Goal: Task Accomplishment & Management: Use online tool/utility

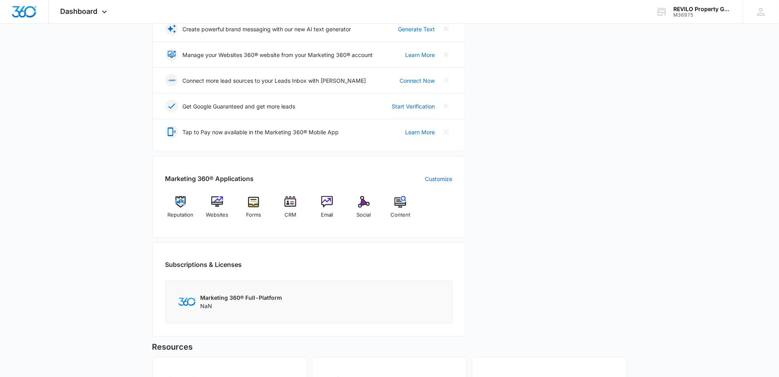
scroll to position [176, 0]
click at [328, 212] on span "Email" at bounding box center [327, 214] width 13 height 8
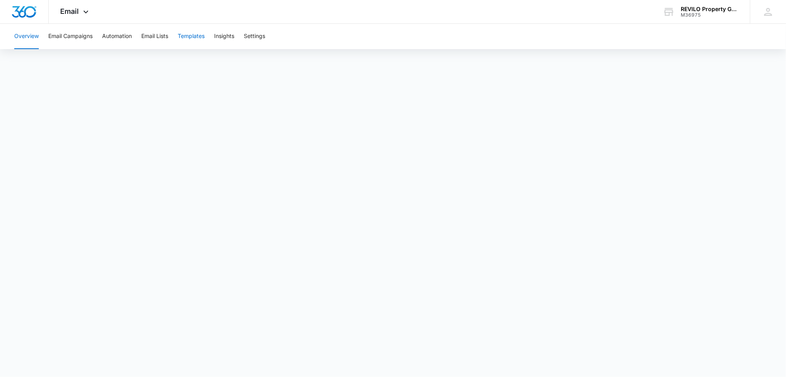
click at [194, 34] on button "Templates" at bounding box center [191, 36] width 27 height 25
click at [152, 37] on button "Email Lists" at bounding box center [154, 36] width 27 height 25
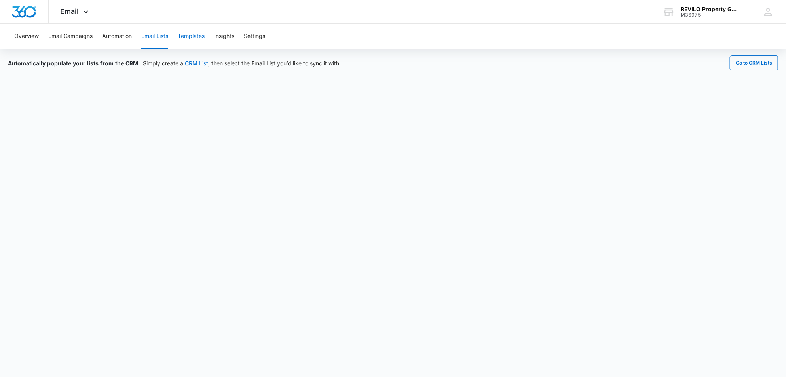
click at [197, 35] on button "Templates" at bounding box center [191, 36] width 27 height 25
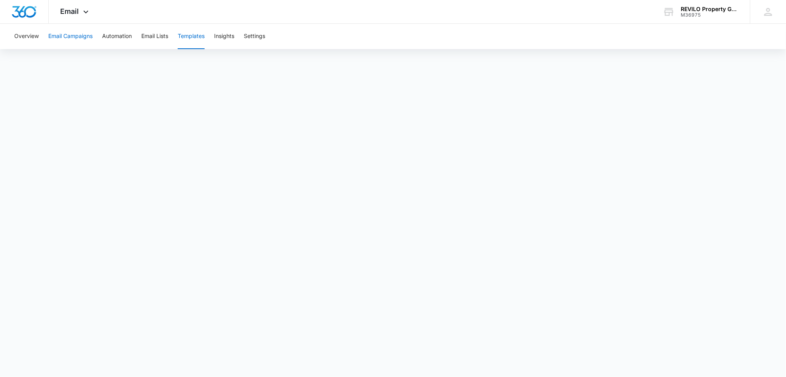
click at [73, 38] on button "Email Campaigns" at bounding box center [70, 36] width 44 height 25
